Goal: Communication & Community: Ask a question

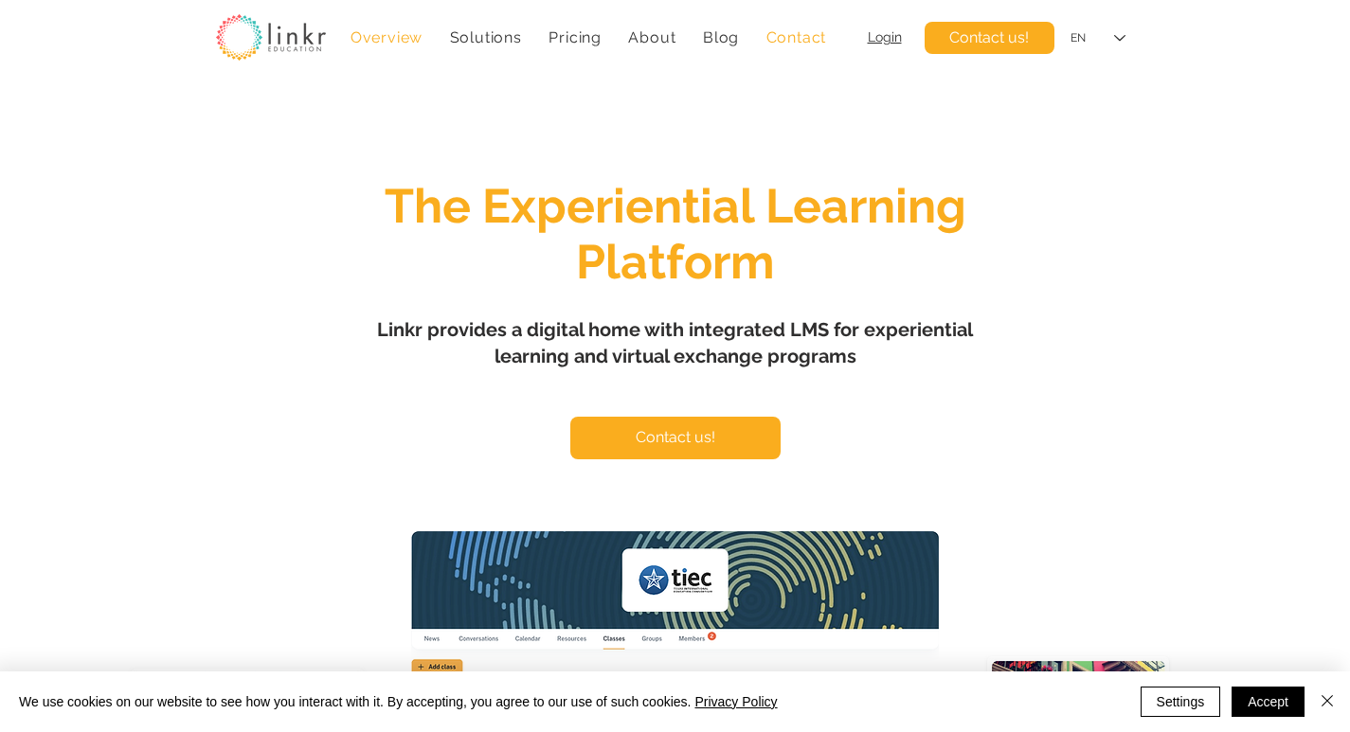
click at [797, 43] on span "Contact" at bounding box center [797, 37] width 61 height 18
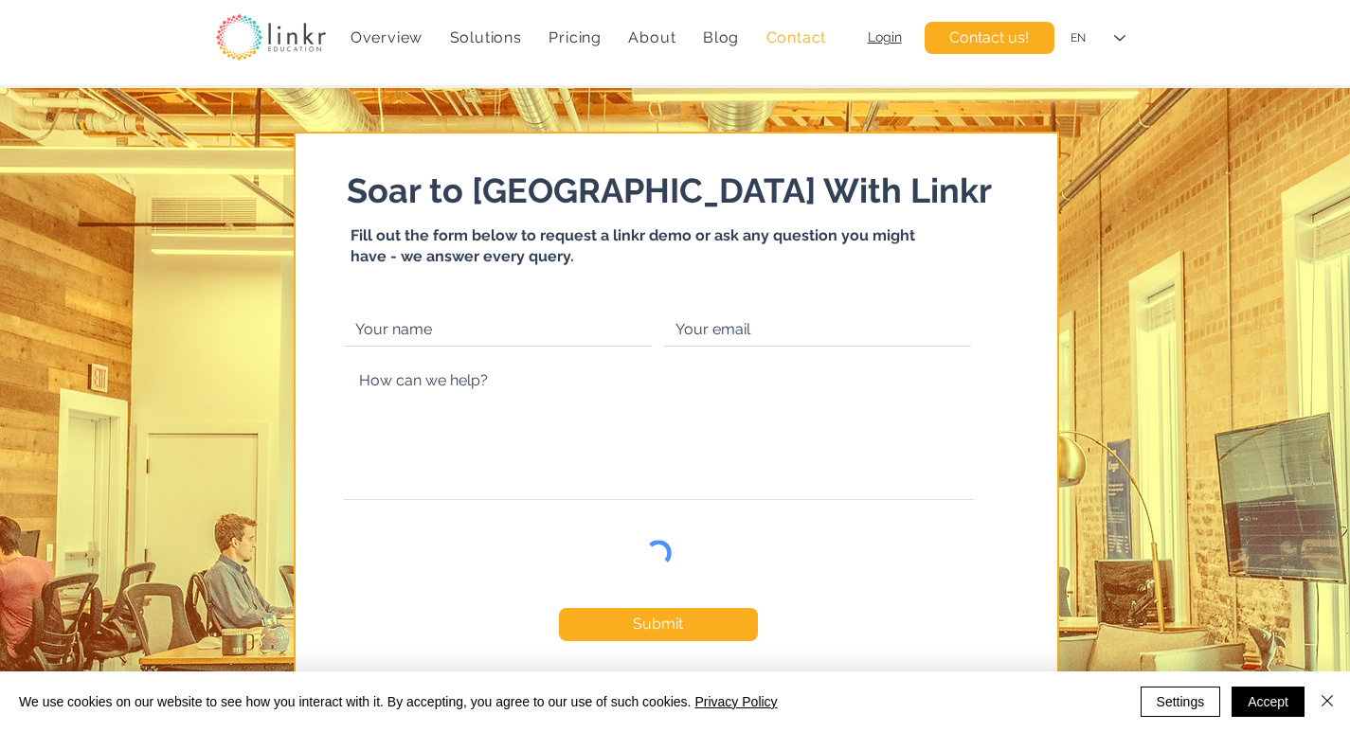
click at [512, 347] on form "Submit Thanks for submitting!" at bounding box center [659, 505] width 660 height 405
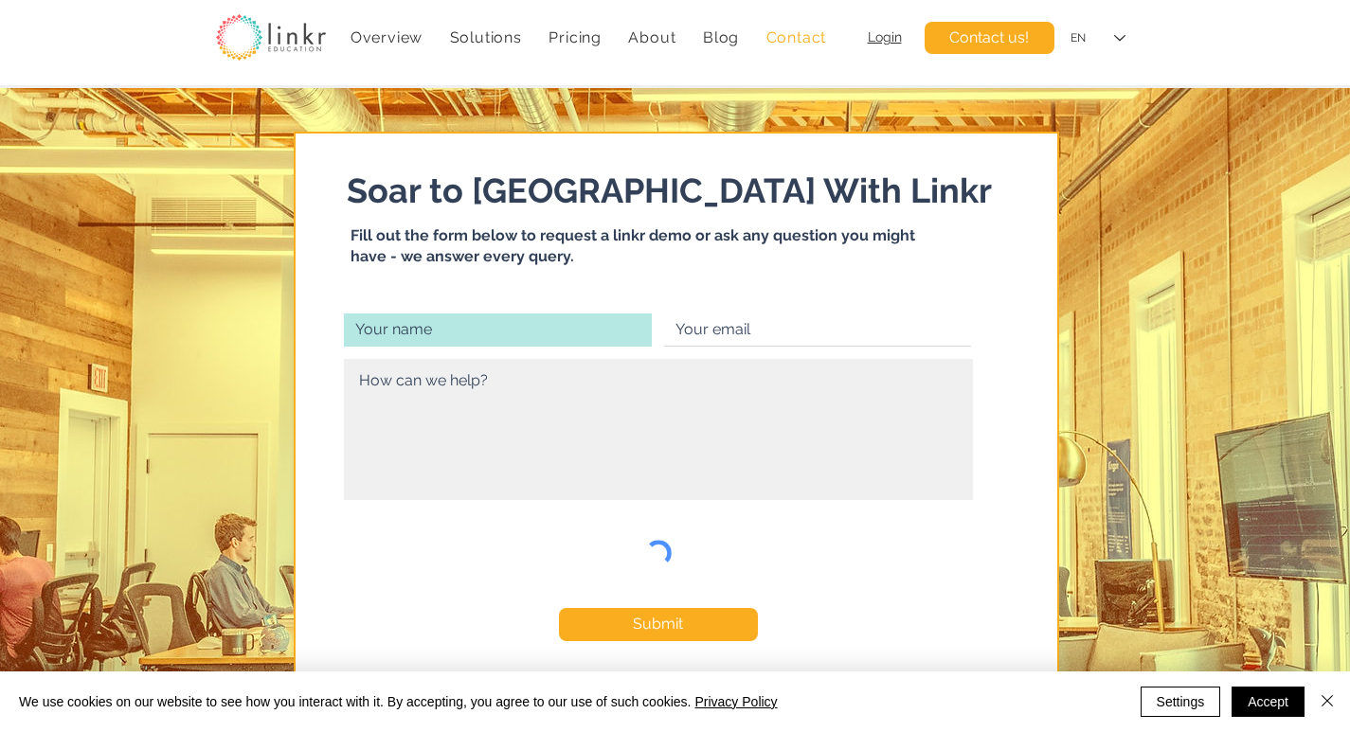
drag, startPoint x: 533, startPoint y: 333, endPoint x: 579, endPoint y: 378, distance: 64.3
click at [534, 333] on input "main content" at bounding box center [498, 330] width 308 height 33
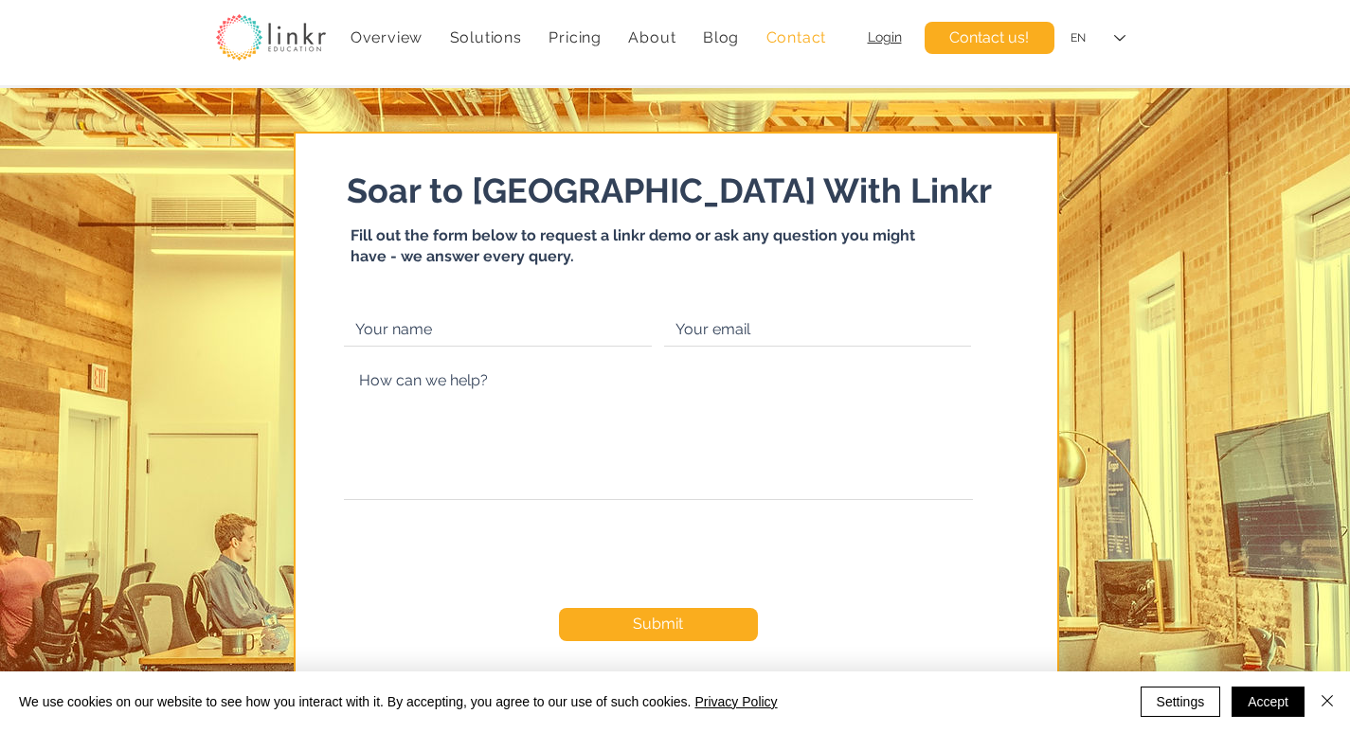
click at [712, 350] on form "Submit Thanks for submitting!" at bounding box center [659, 505] width 660 height 405
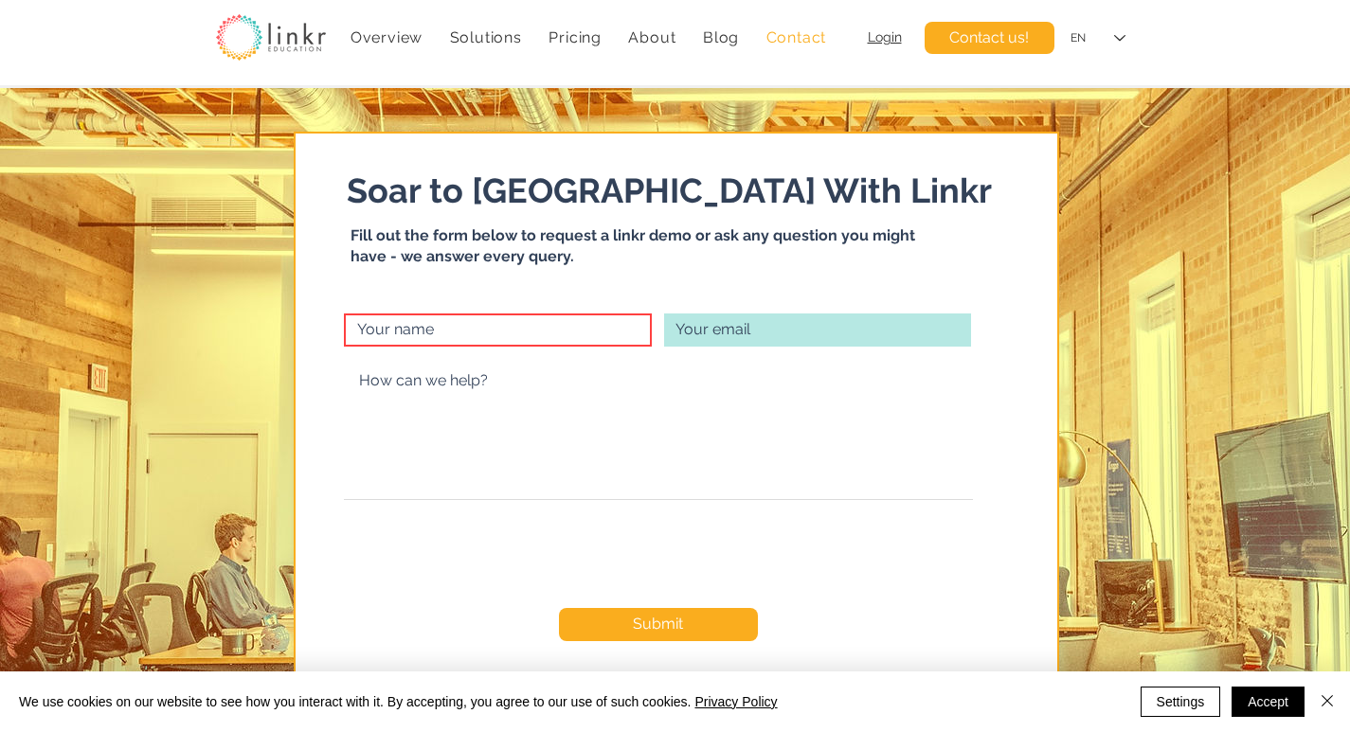
click at [832, 337] on input "main content" at bounding box center [817, 330] width 307 height 33
type input "[PERSON_NAME][EMAIL_ADDRESS][DOMAIN_NAME]"
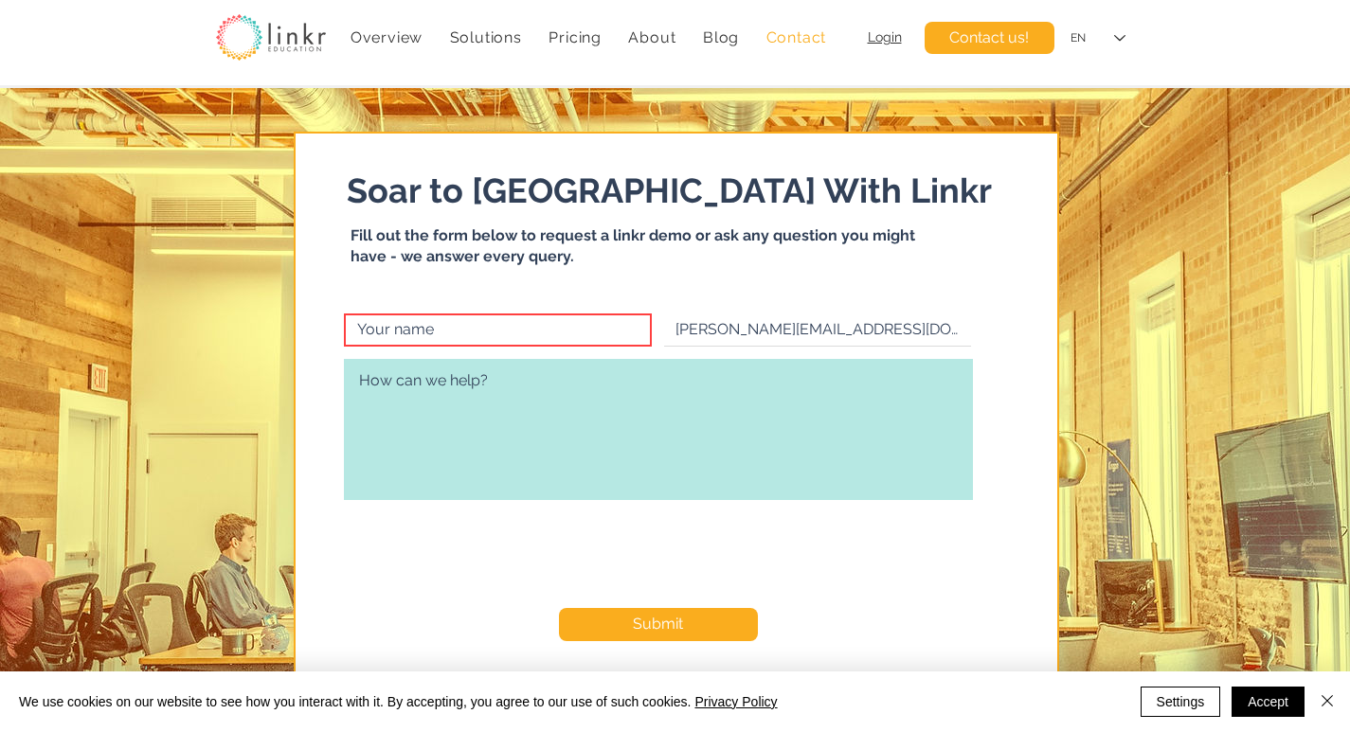
click at [524, 424] on textarea "main content" at bounding box center [658, 429] width 629 height 141
paste textarea "Recently I was in the neighborhood and thought I’d reach out to offer a profess…"
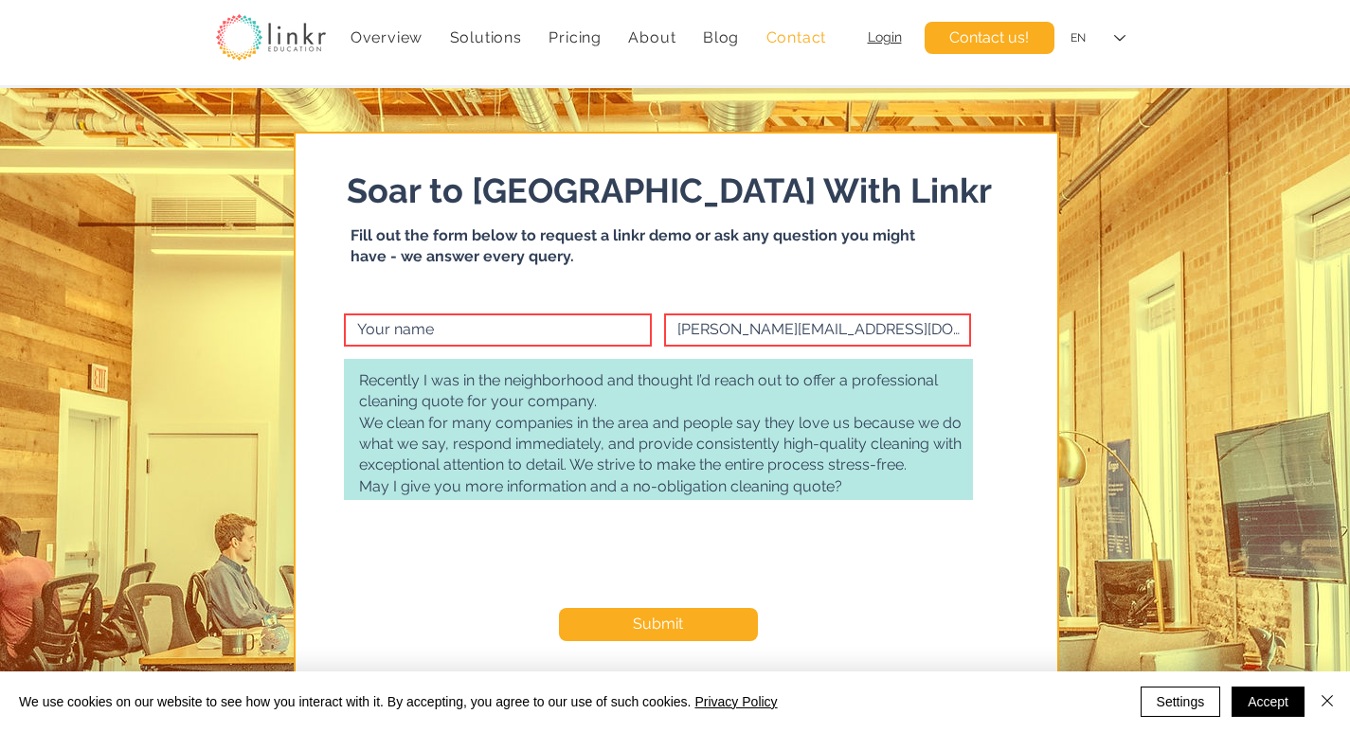
scroll to position [272, 0]
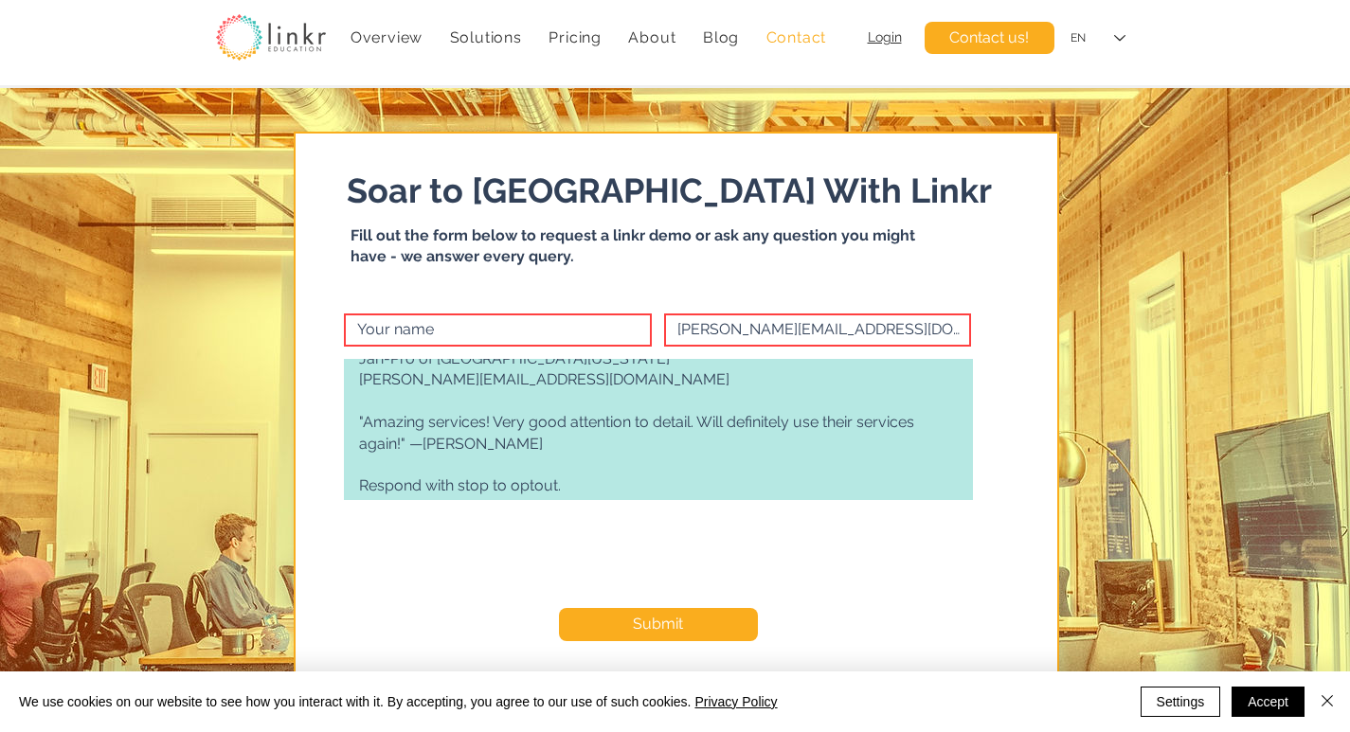
type textarea "Recently I was in the neighborhood and thought I’d reach out to offer a profess…"
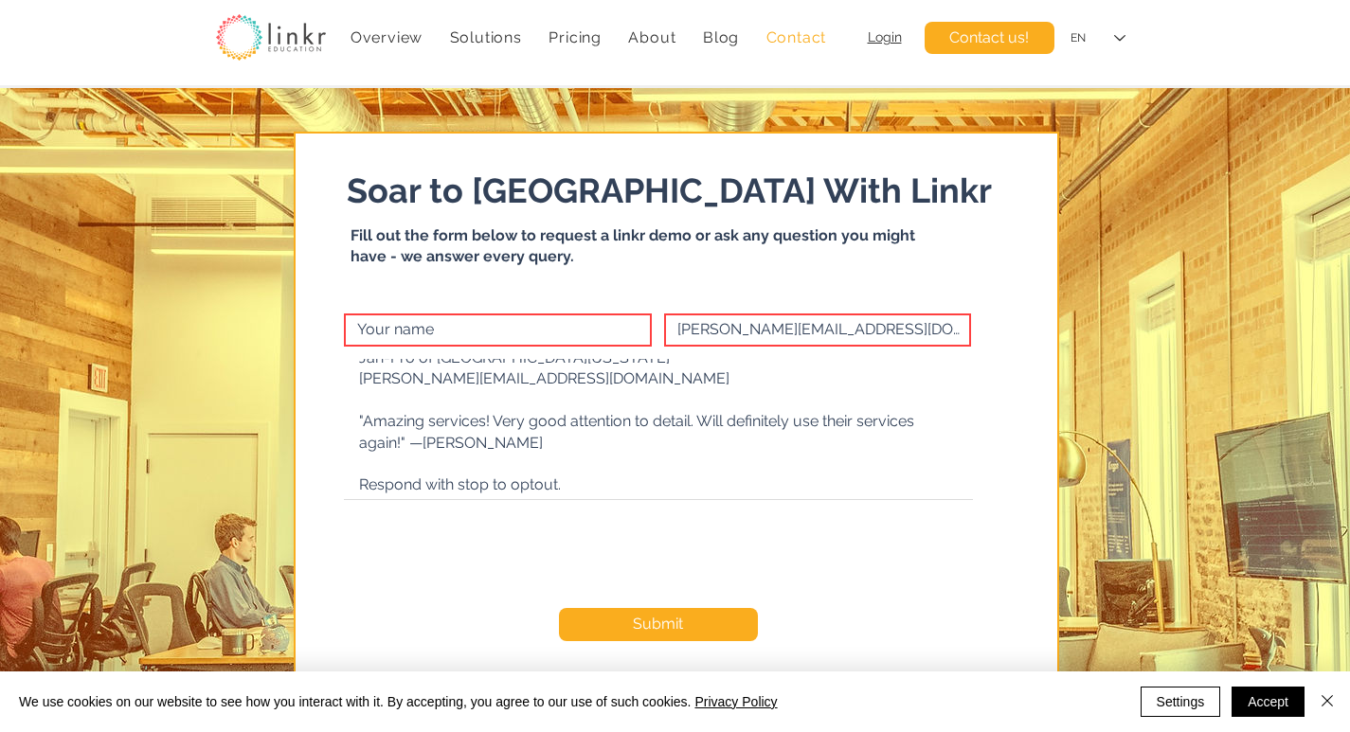
click at [453, 322] on input "main content" at bounding box center [498, 330] width 308 height 33
paste input "[PERSON_NAME]"
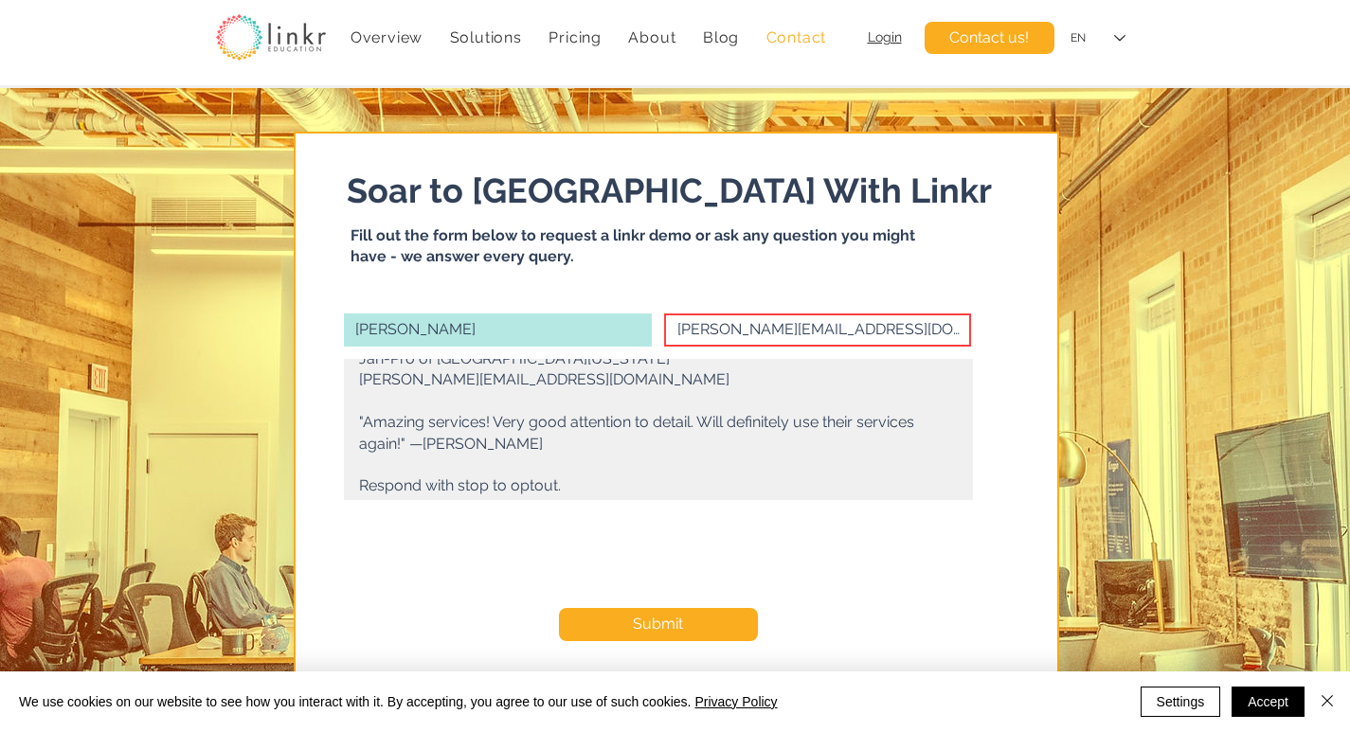
type input "[PERSON_NAME]"
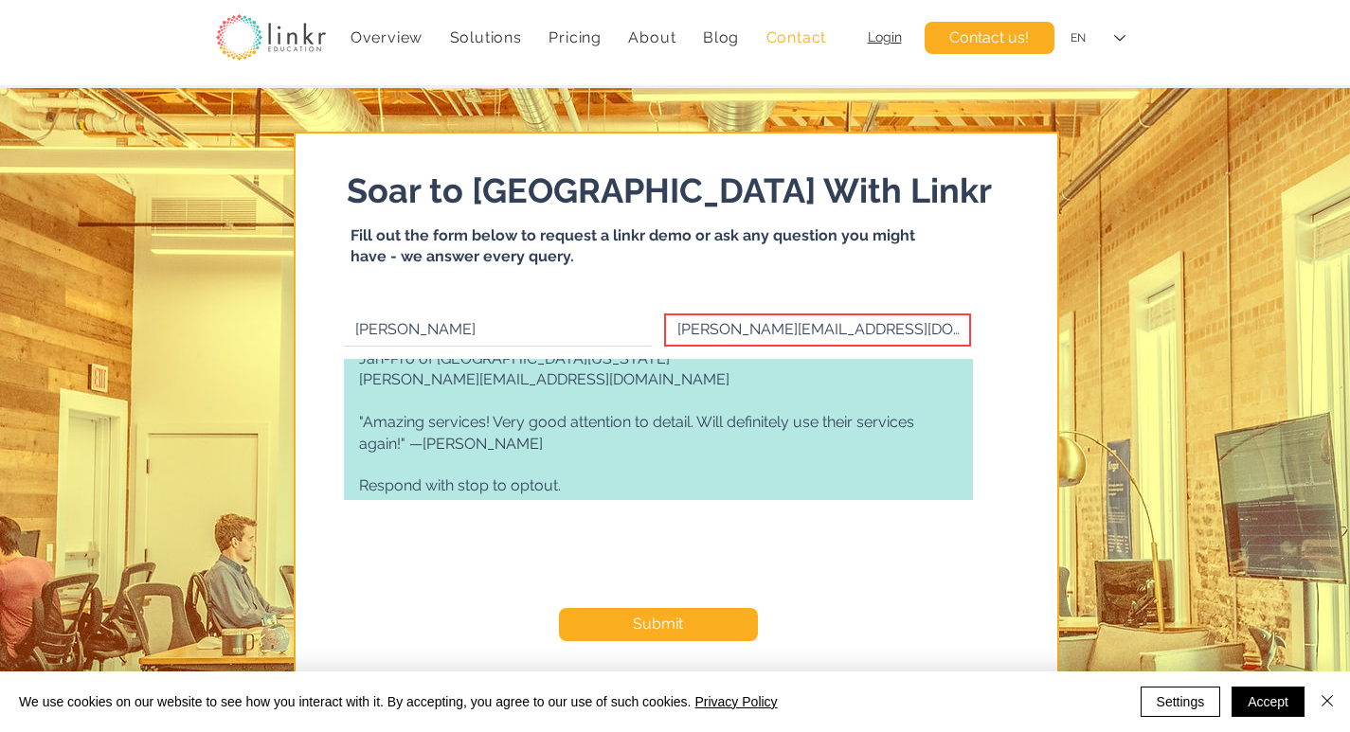
click at [461, 415] on textarea "Recently I was in the neighborhood and thought I’d reach out to offer a profess…" at bounding box center [658, 429] width 629 height 141
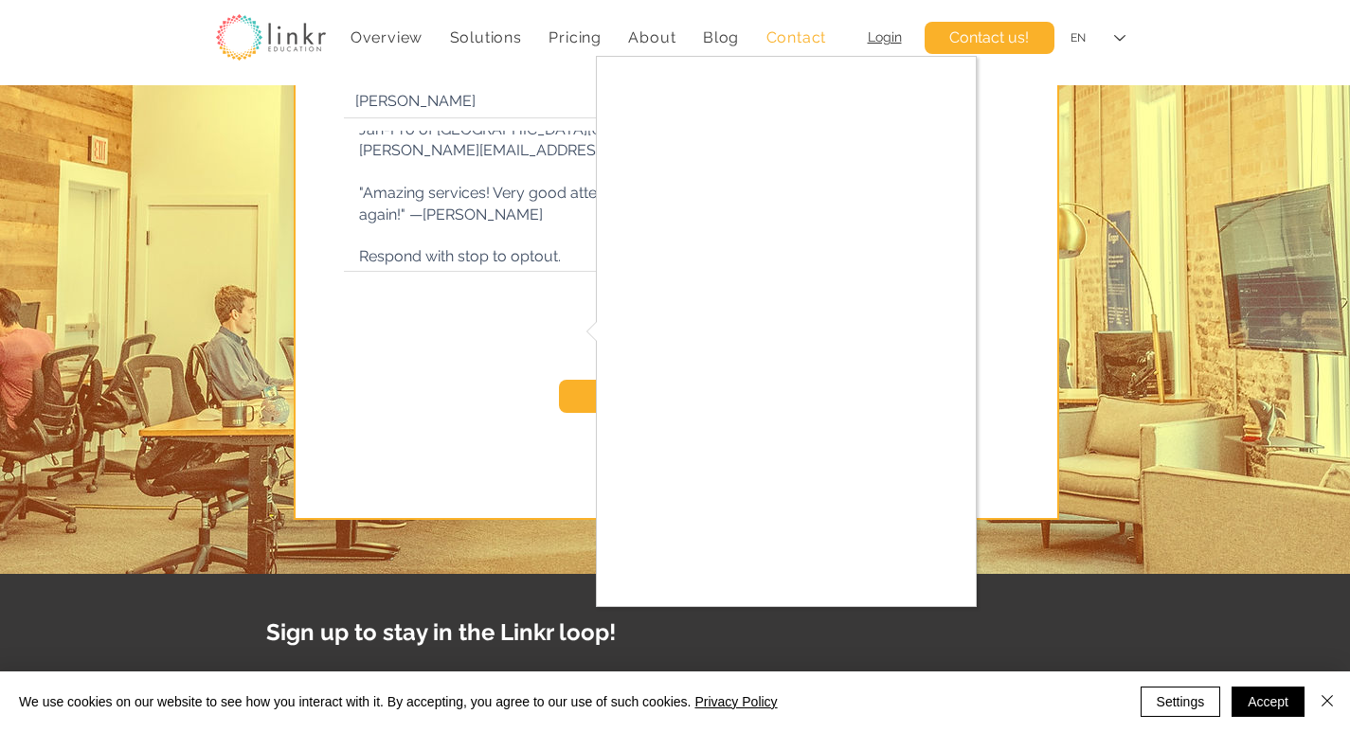
scroll to position [253, 0]
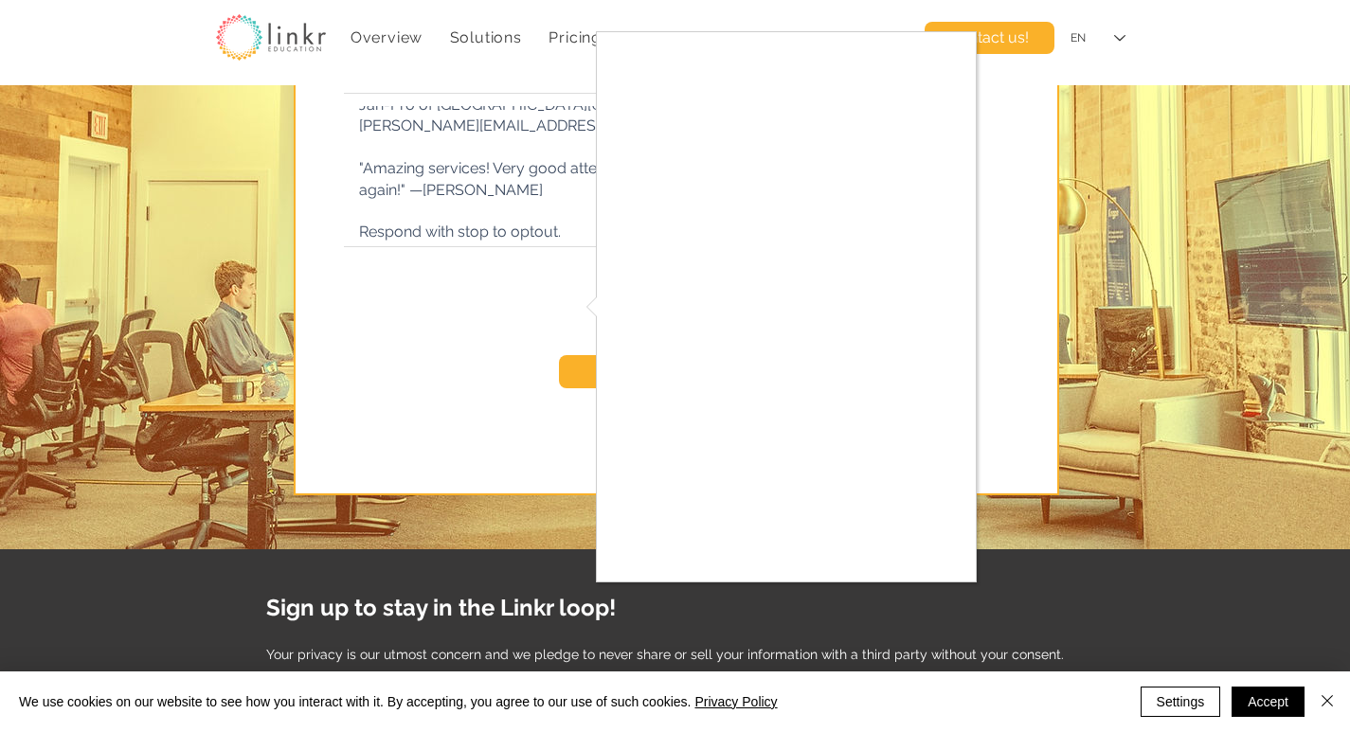
checkbox input "true"
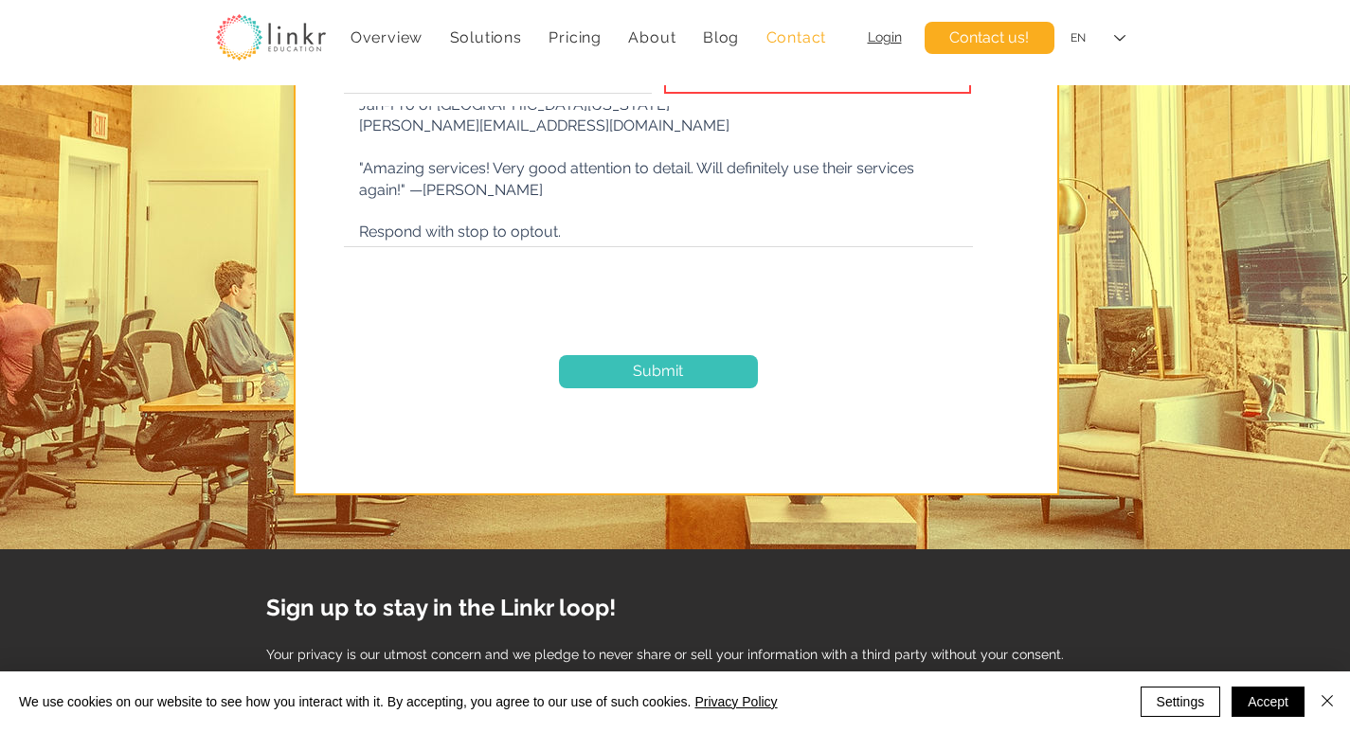
click at [634, 369] on span "Submit" at bounding box center [658, 371] width 50 height 21
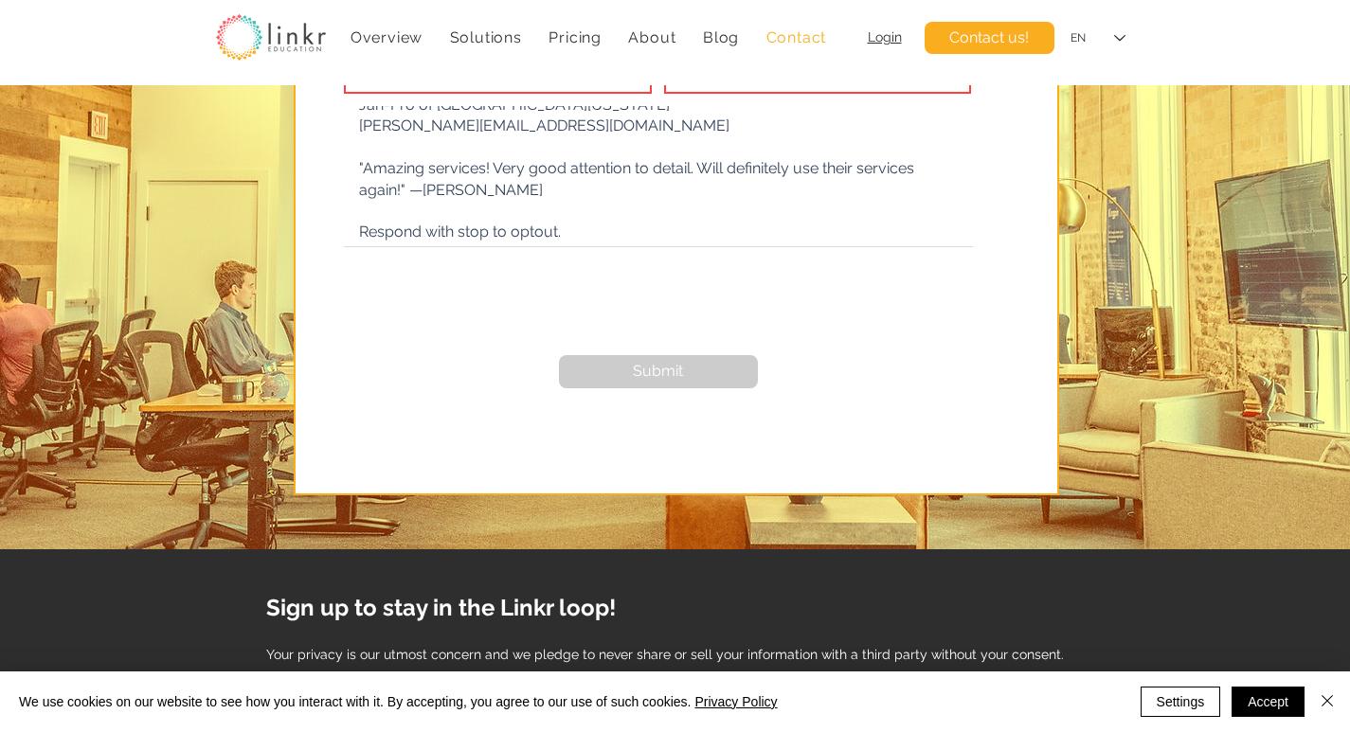
checkbox input "false"
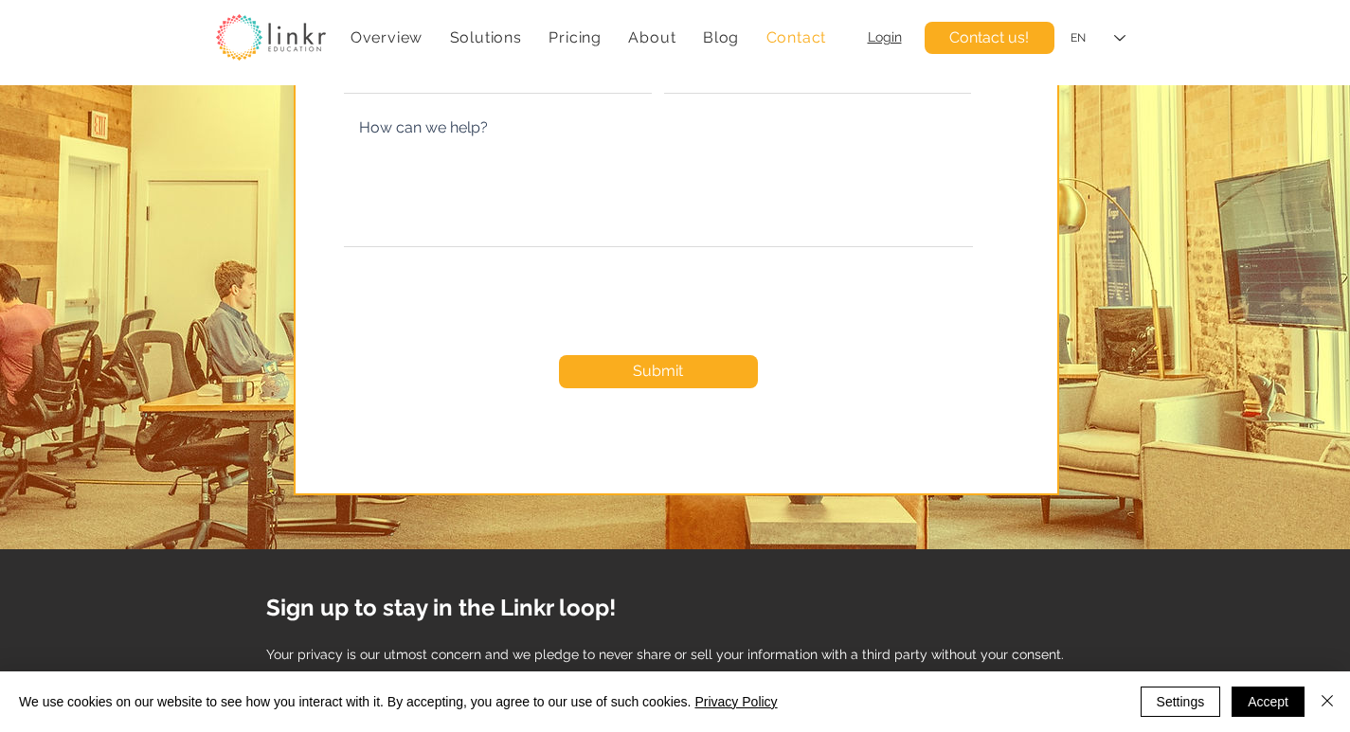
scroll to position [0, 0]
